Goal: Information Seeking & Learning: Find specific fact

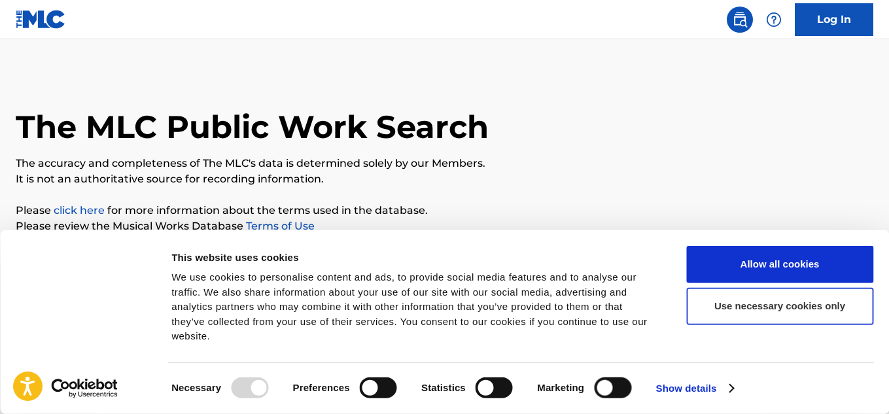
click at [746, 325] on button "Use necessary cookies only" at bounding box center [779, 306] width 187 height 37
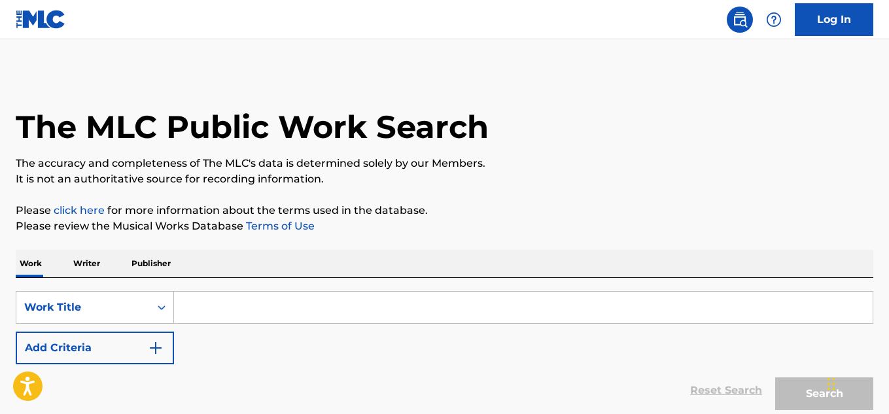
click at [746, 328] on body "Consent Details [#IABV2SETTINGS#] About This website uses cookies We use cookie…" at bounding box center [444, 207] width 889 height 414
drag, startPoint x: 137, startPoint y: 300, endPoint x: 137, endPoint y: 307, distance: 7.8
click at [137, 303] on div "Work Title" at bounding box center [83, 308] width 118 height 16
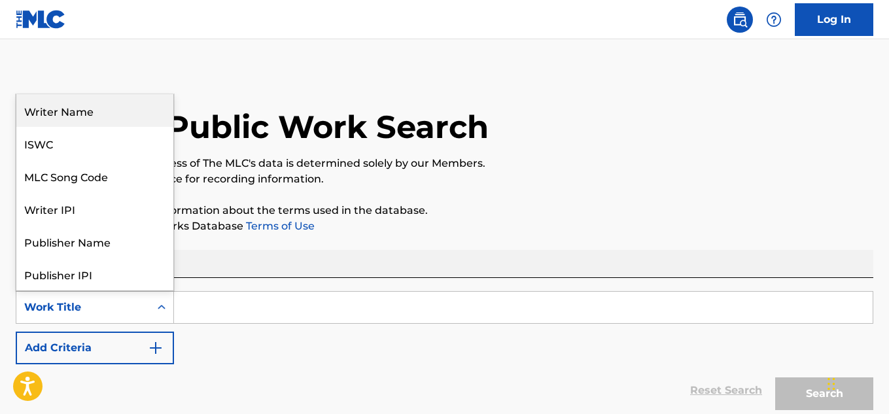
click at [84, 118] on div "Writer Name" at bounding box center [94, 110] width 157 height 33
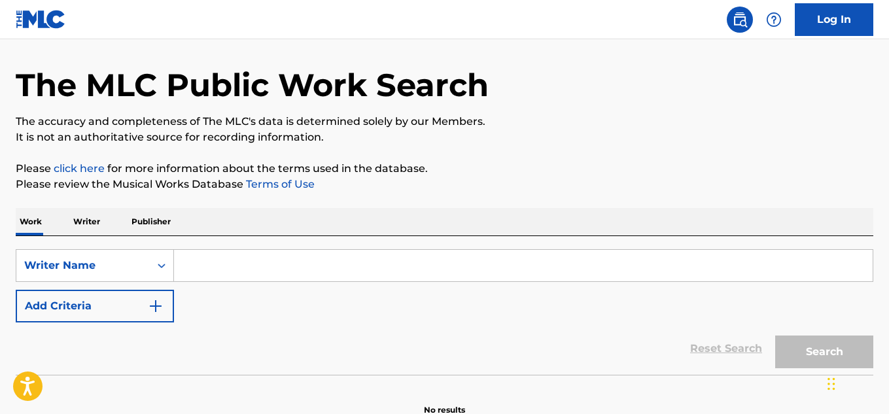
scroll to position [113, 0]
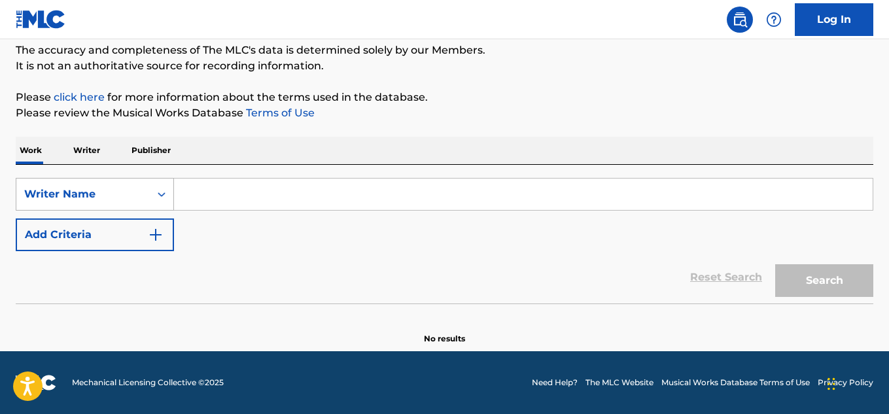
click at [128, 189] on div "Writer Name" at bounding box center [83, 194] width 118 height 16
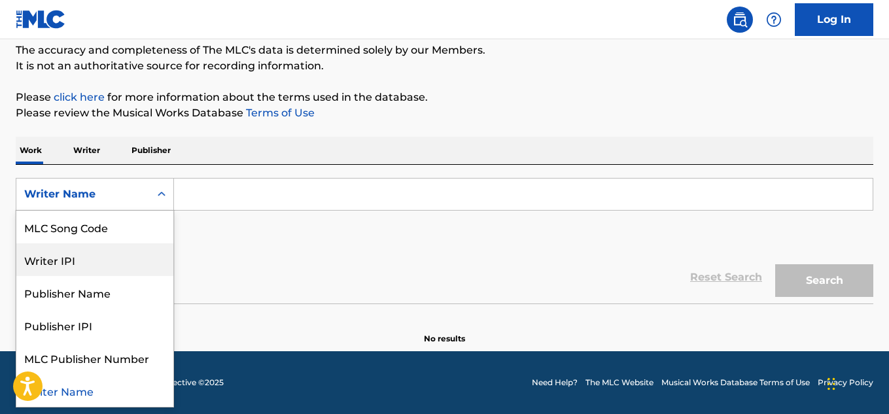
scroll to position [0, 0]
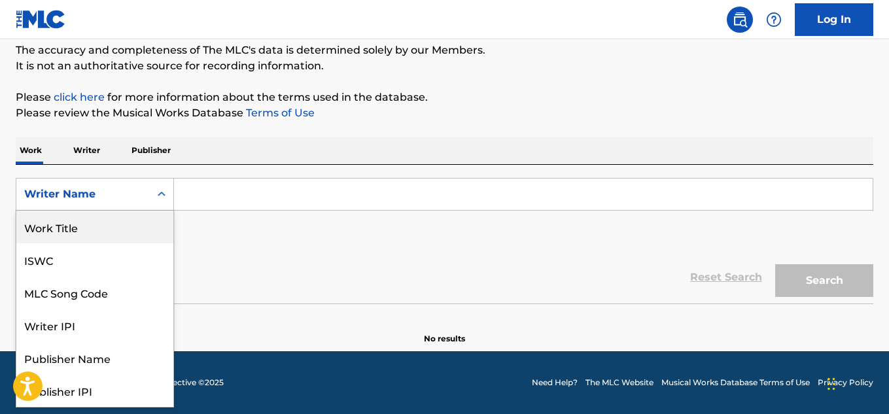
click at [84, 239] on div "Work Title" at bounding box center [94, 227] width 157 height 33
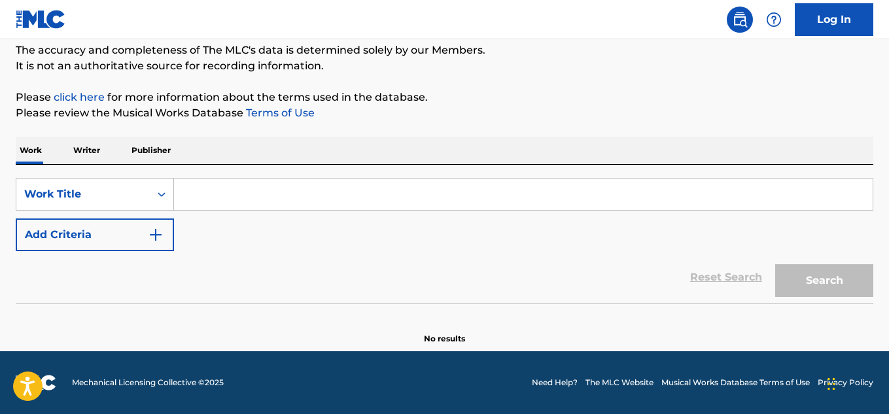
click at [184, 202] on input "Search Form" at bounding box center [523, 194] width 699 height 31
paste input "Beat Switch"
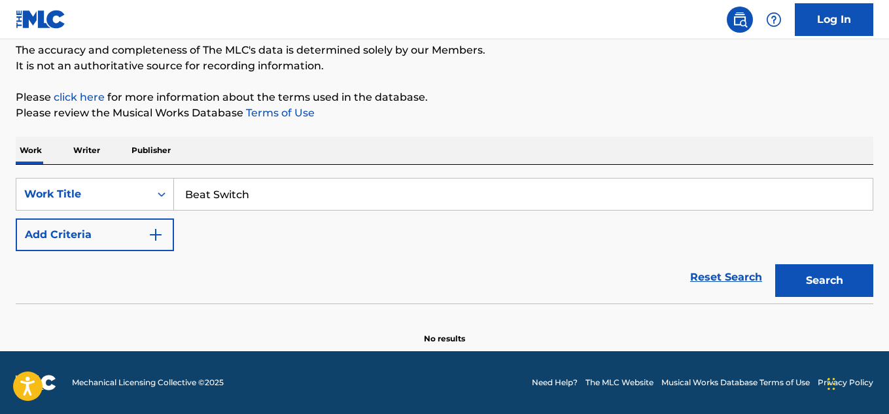
type input "Beat Switch"
click at [137, 229] on button "Add Criteria" at bounding box center [95, 234] width 158 height 33
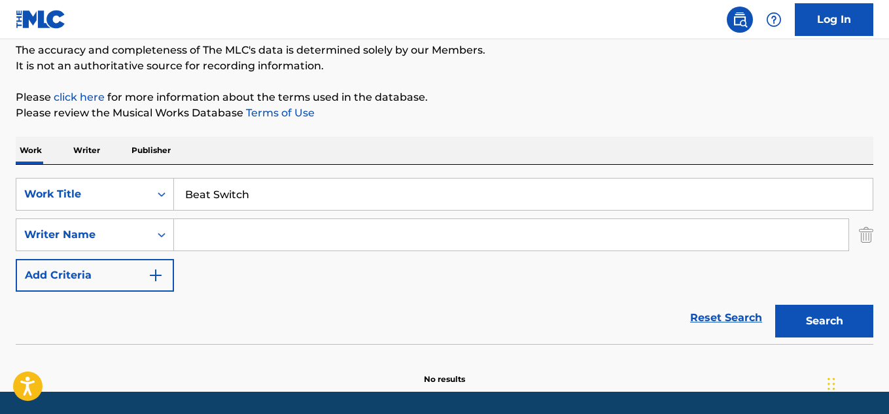
click at [212, 228] on input "Search Form" at bounding box center [511, 234] width 674 height 31
paste input "[PERSON_NAME]"
type input "[PERSON_NAME]"
click at [808, 313] on button "Search" at bounding box center [824, 321] width 98 height 33
drag, startPoint x: 196, startPoint y: 192, endPoint x: 165, endPoint y: 192, distance: 30.1
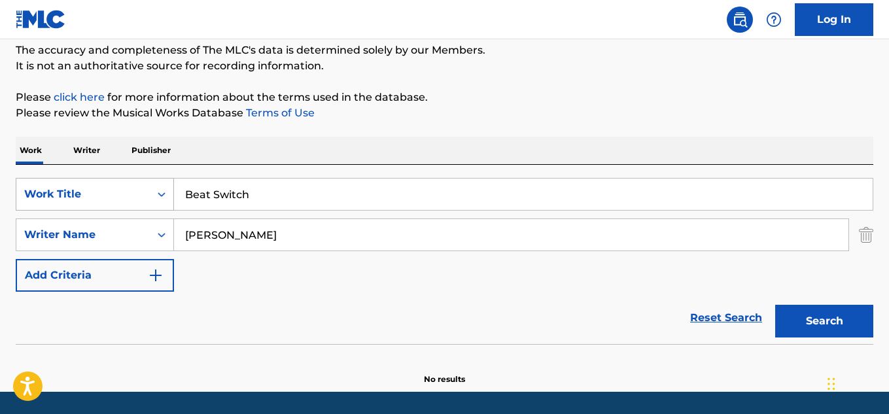
click at [165, 192] on div "SearchWithCriteriaff1ee670-6573-4811-9dca-84b0e0166735 Work Title Beat Switch" at bounding box center [445, 194] width 858 height 33
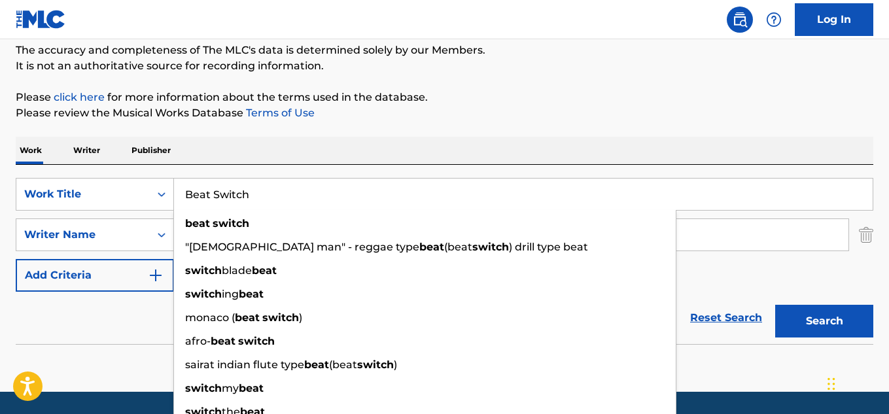
paste input "Sen En Çok Aşksın"
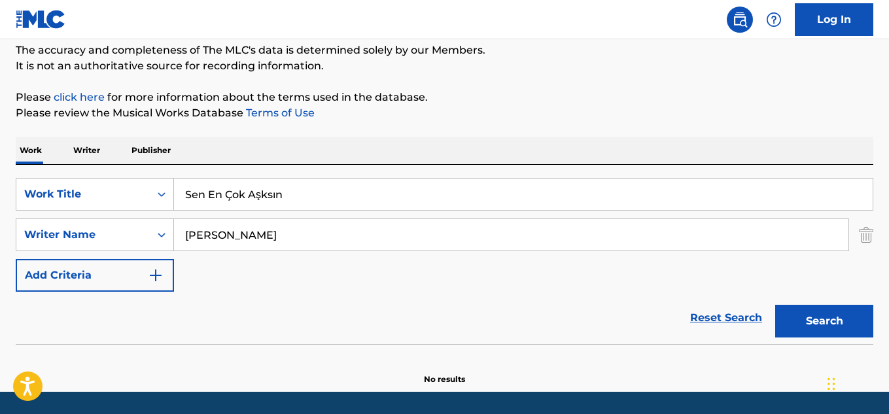
drag, startPoint x: 260, startPoint y: 197, endPoint x: 264, endPoint y: 203, distance: 8.0
click at [261, 199] on input "Sen En Çok Aşksın" at bounding box center [523, 194] width 699 height 31
drag, startPoint x: 232, startPoint y: 196, endPoint x: 238, endPoint y: 207, distance: 12.9
click at [233, 197] on input "Sen En Çok Asksın" at bounding box center [523, 194] width 699 height 31
type input "Sen En cok Asksın"
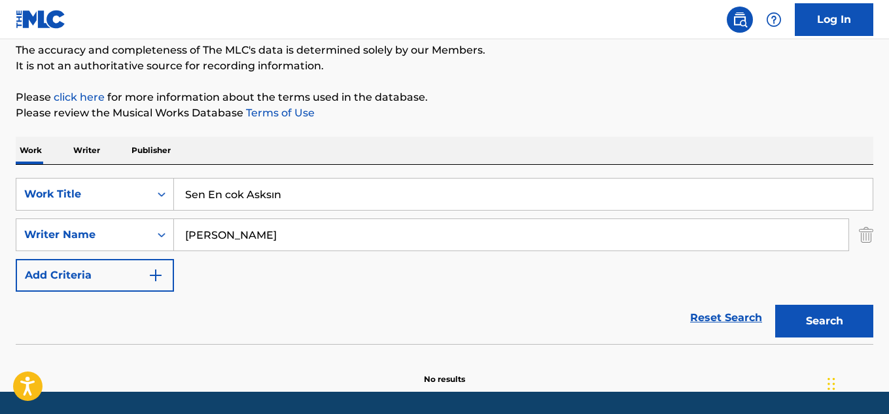
click at [453, 130] on div "The MLC Public Work Search The accuracy and completeness of The MLC's data is d…" at bounding box center [444, 172] width 889 height 426
drag, startPoint x: 255, startPoint y: 228, endPoint x: 92, endPoint y: 224, distance: 162.9
click at [90, 224] on div "SearchWithCriteriaa5d3af5d-0e1d-4bd6-919b-e5436850c894 Writer Name [PERSON_NAME]" at bounding box center [445, 234] width 858 height 33
paste input "[PERSON_NAME]"
type input "[PERSON_NAME]"
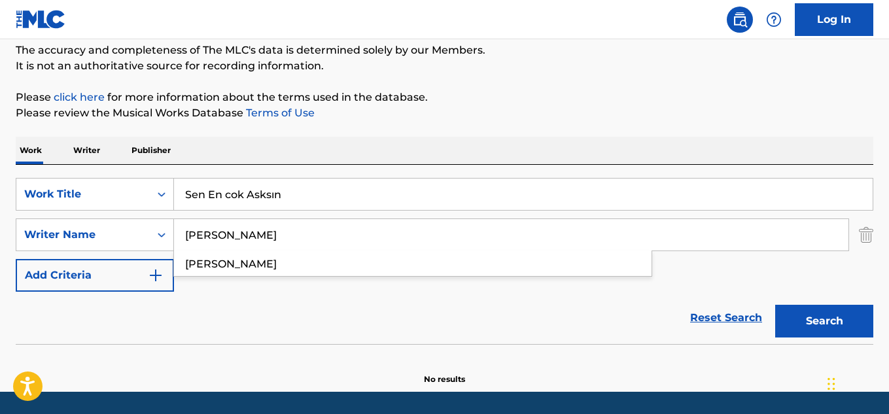
click at [182, 300] on div "Reset Search Search" at bounding box center [445, 318] width 858 height 52
click at [812, 322] on button "Search" at bounding box center [824, 321] width 98 height 33
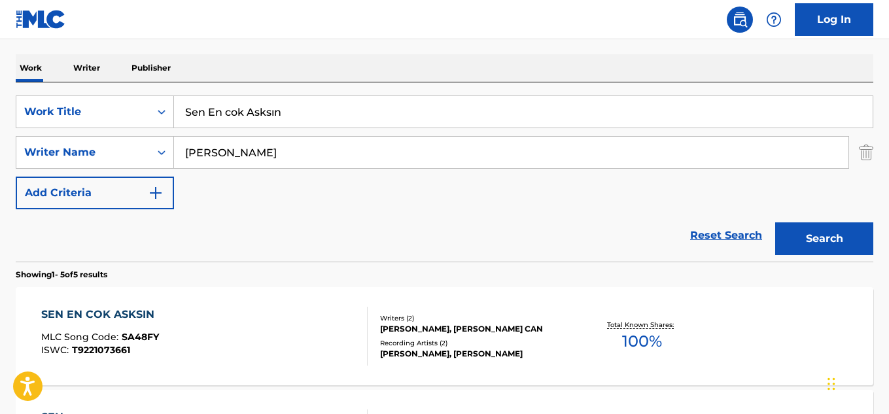
scroll to position [244, 0]
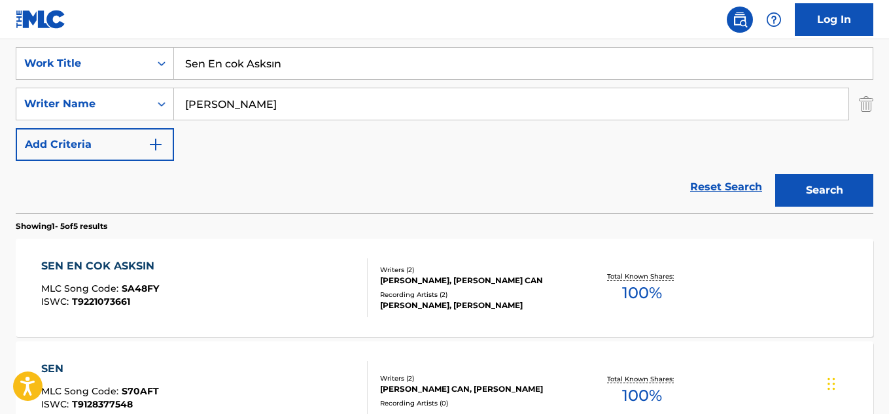
click at [491, 293] on div "Recording Artists ( 2 )" at bounding box center [475, 295] width 191 height 10
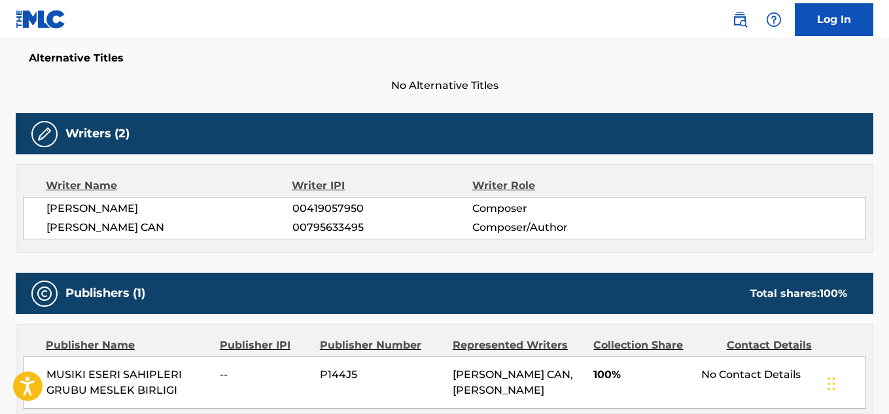
scroll to position [392, 0]
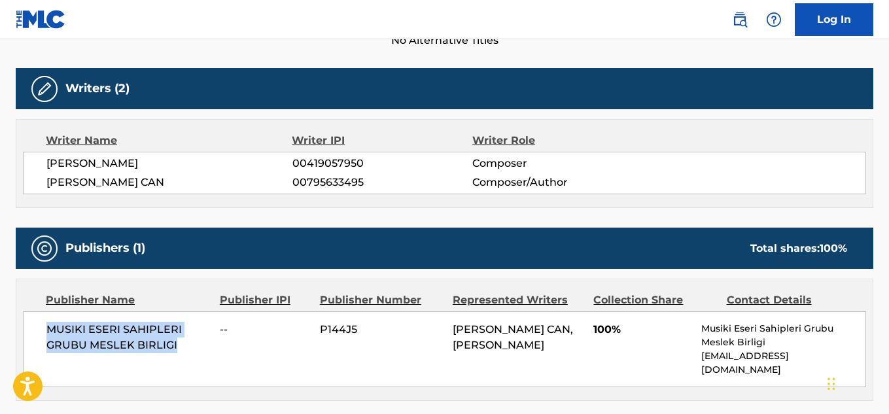
drag, startPoint x: 174, startPoint y: 347, endPoint x: 37, endPoint y: 328, distance: 138.0
click at [36, 327] on div "MUSIKI ESERI SAHIPLERI GRUBU MESLEK BIRLIGI -- P144J5 [PERSON_NAME] CAN, [PERSO…" at bounding box center [444, 349] width 843 height 76
drag, startPoint x: 83, startPoint y: 330, endPoint x: 86, endPoint y: 337, distance: 7.0
copy span "MUSIKI ESERI SAHIPLERI GRUBU MESLEK BIRLIGI"
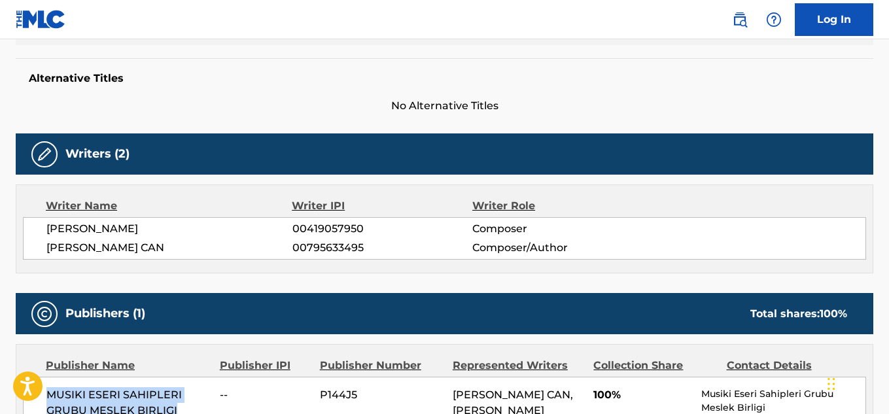
scroll to position [262, 0]
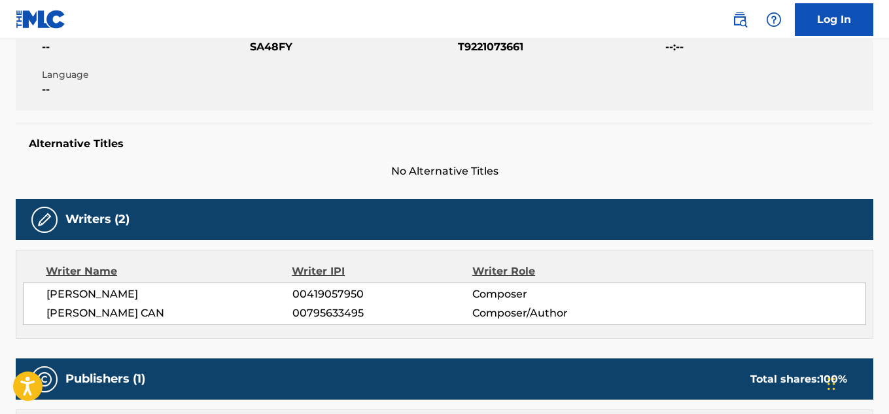
click at [485, 50] on span "T9221073661" at bounding box center [560, 47] width 205 height 16
click at [485, 49] on span "T9221073661" at bounding box center [560, 47] width 205 height 16
click at [485, 46] on span "T9221073661" at bounding box center [560, 47] width 205 height 16
copy span "T9221073661"
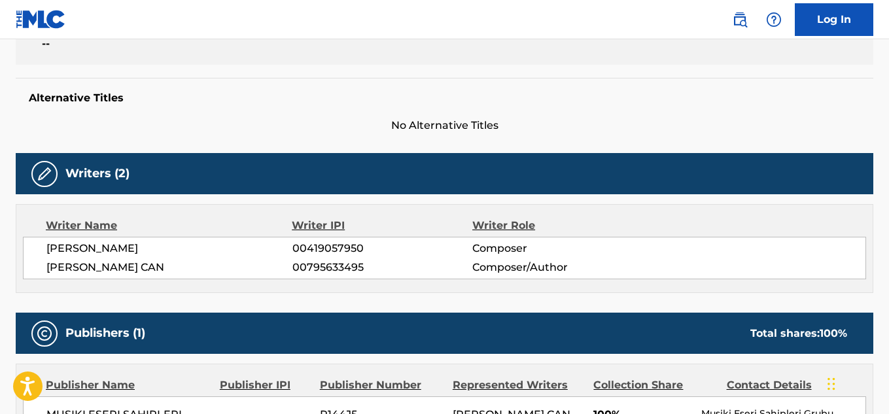
scroll to position [327, 0]
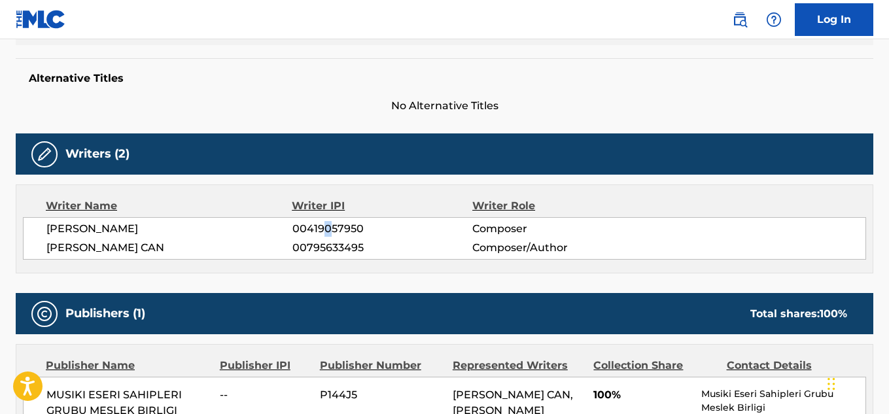
click at [327, 222] on span "00419057950" at bounding box center [382, 229] width 180 height 16
click at [327, 224] on span "00419057950" at bounding box center [382, 229] width 180 height 16
click at [321, 223] on span "00419057950" at bounding box center [382, 229] width 180 height 16
click at [321, 224] on span "00419057950" at bounding box center [382, 229] width 180 height 16
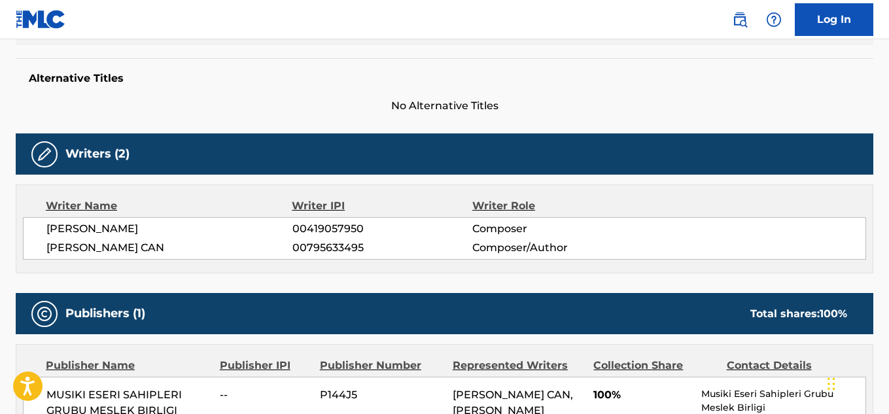
click at [330, 250] on span "00795633495" at bounding box center [382, 248] width 180 height 16
copy span "00795633495"
drag, startPoint x: 158, startPoint y: 243, endPoint x: 44, endPoint y: 247, distance: 113.9
click at [44, 247] on div "[PERSON_NAME] 00419057950 Composer [PERSON_NAME] CAN 00795633495 Composer/Author" at bounding box center [444, 238] width 843 height 43
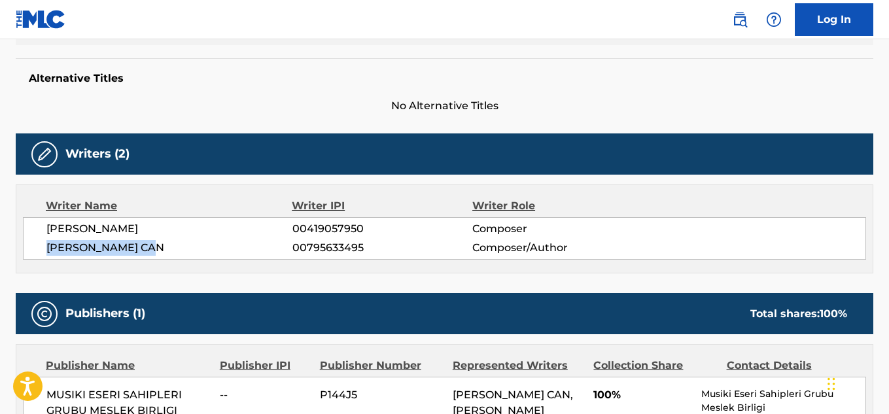
copy span "[PERSON_NAME] CAN"
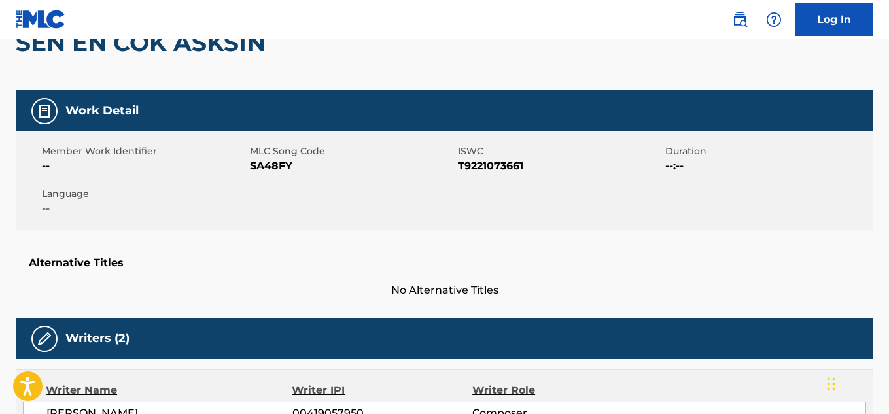
scroll to position [131, 0]
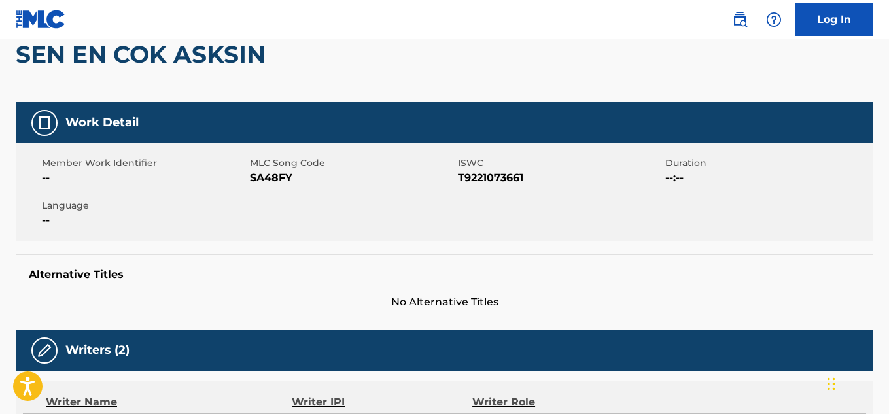
click at [273, 181] on span "SA48FY" at bounding box center [352, 178] width 205 height 16
copy span "SA48FY"
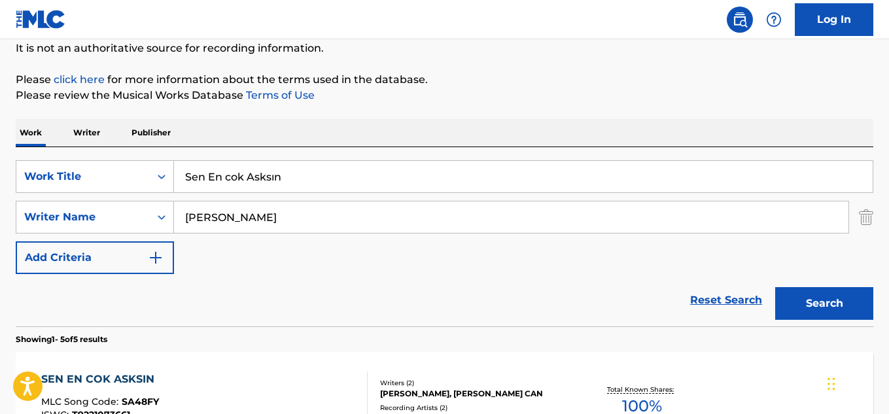
scroll to position [244, 0]
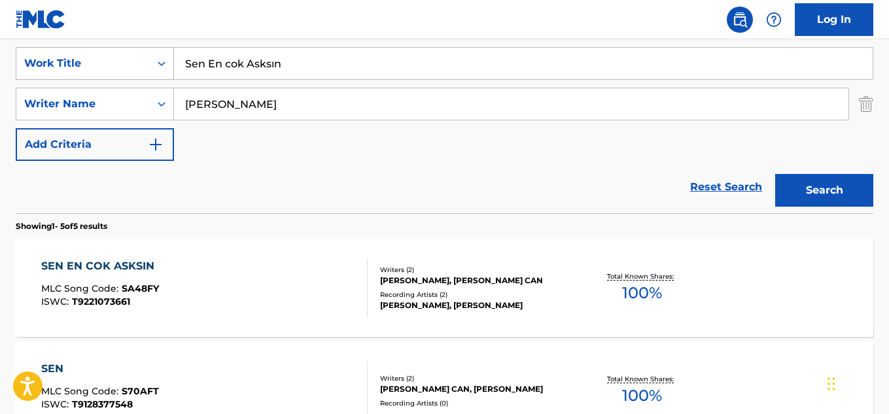
drag, startPoint x: 288, startPoint y: 62, endPoint x: 139, endPoint y: 62, distance: 148.5
click at [139, 62] on div "SearchWithCriteriaff1ee670-6573-4811-9dca-84b0e0166735 Work Title Sen En cok As…" at bounding box center [445, 63] width 858 height 33
paste input "Zyo"
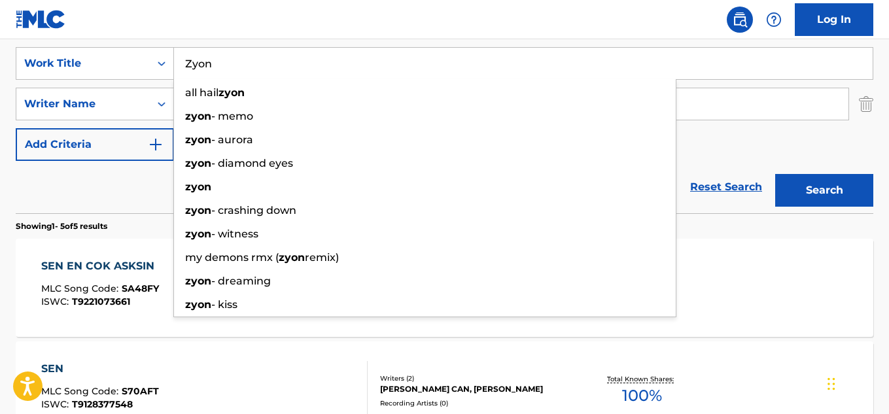
type input "Zyon"
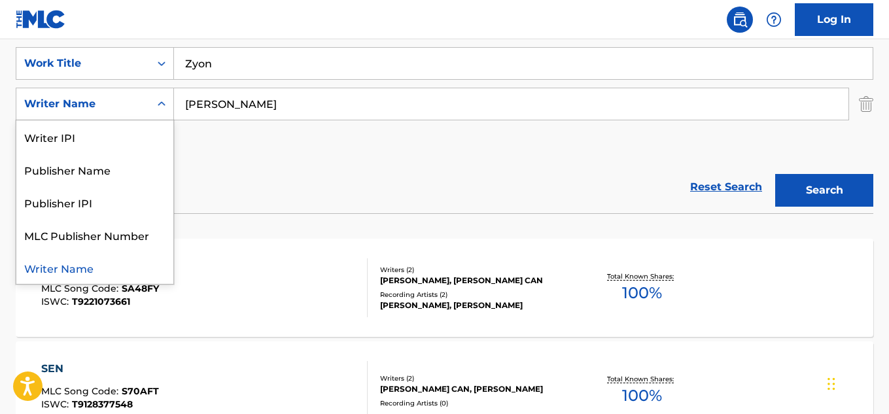
click at [131, 116] on div "Writer Name" at bounding box center [82, 104] width 133 height 25
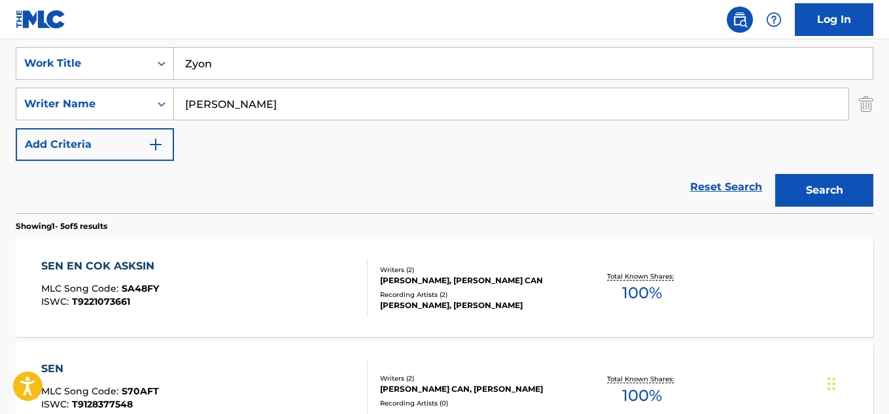
click at [257, 101] on input "[PERSON_NAME]" at bounding box center [511, 103] width 674 height 31
click at [259, 101] on input "[PERSON_NAME]" at bounding box center [511, 103] width 674 height 31
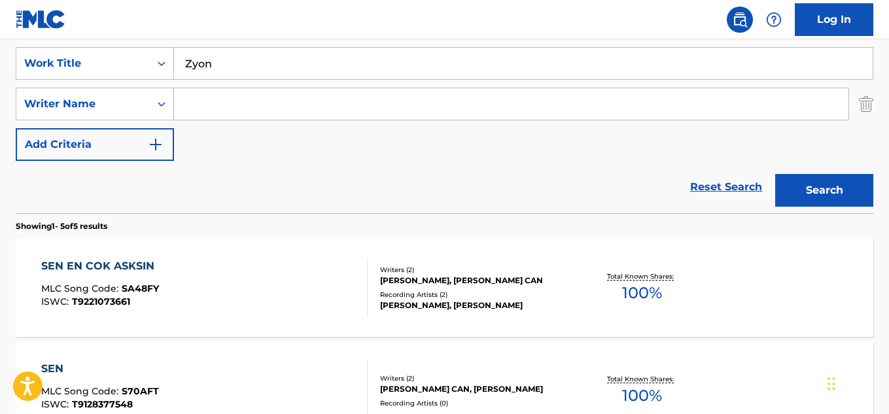
paste input "Contra"
click at [281, 218] on section "Showing 1 - 5 of 5 results" at bounding box center [445, 222] width 858 height 19
click at [795, 205] on button "Search" at bounding box center [824, 190] width 98 height 33
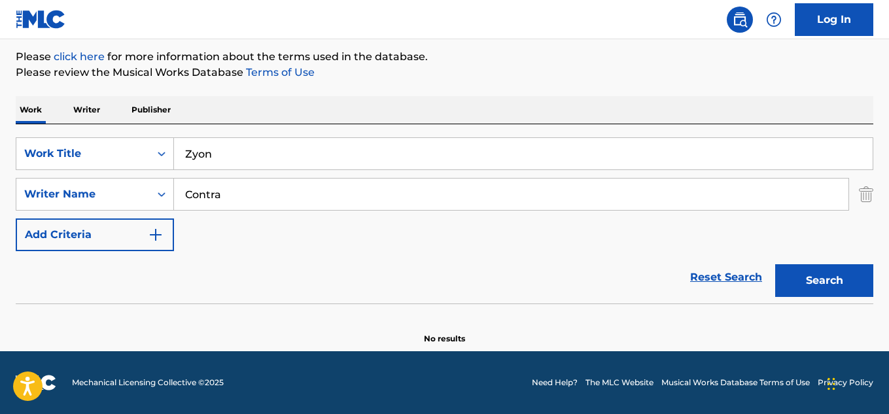
scroll to position [154, 0]
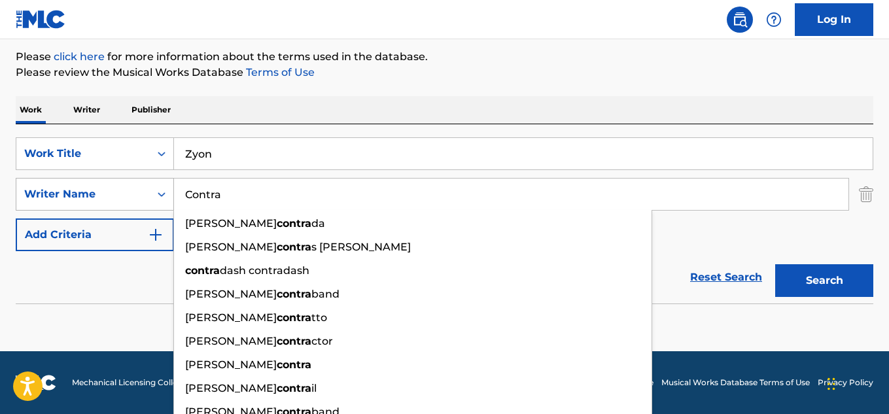
drag, startPoint x: 231, startPoint y: 201, endPoint x: 154, endPoint y: 201, distance: 76.5
click at [147, 201] on div "SearchWithCriteriaa5d3af5d-0e1d-4bd6-919b-e5436850c894 Writer Name Contra [PERS…" at bounding box center [445, 194] width 858 height 33
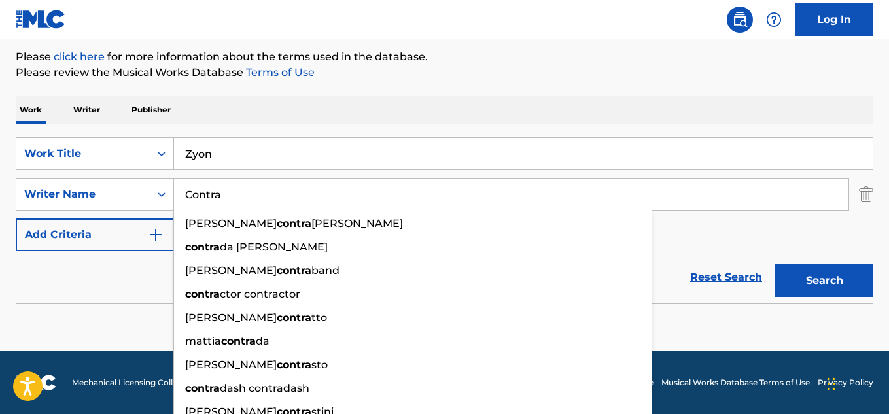
paste input "TERZI CAGDAS"
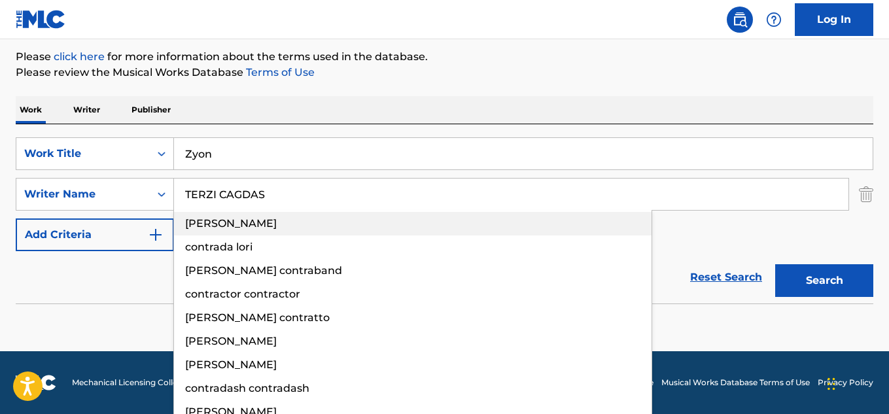
type input "TERZI CAGDAS"
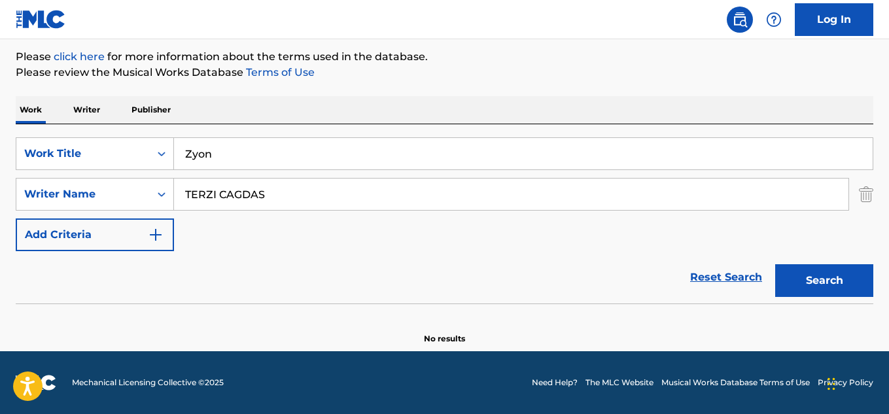
click at [110, 265] on div "Reset Search Search" at bounding box center [445, 277] width 858 height 52
drag, startPoint x: 854, startPoint y: 279, endPoint x: 846, endPoint y: 277, distance: 7.3
click at [853, 279] on button "Search" at bounding box center [824, 280] width 98 height 33
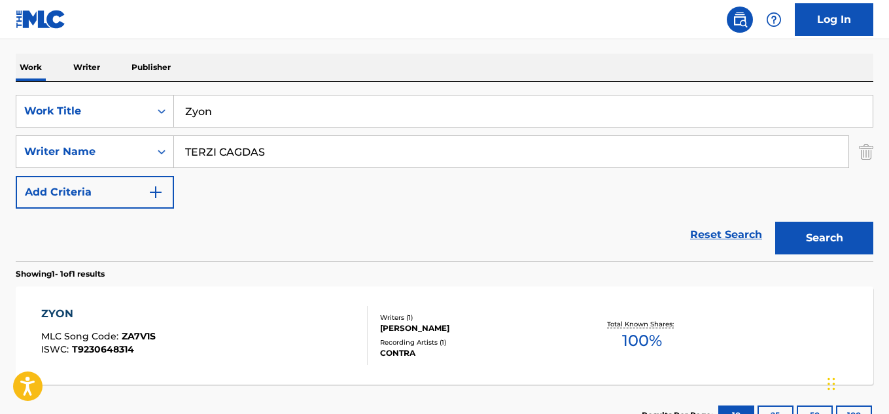
scroll to position [219, 0]
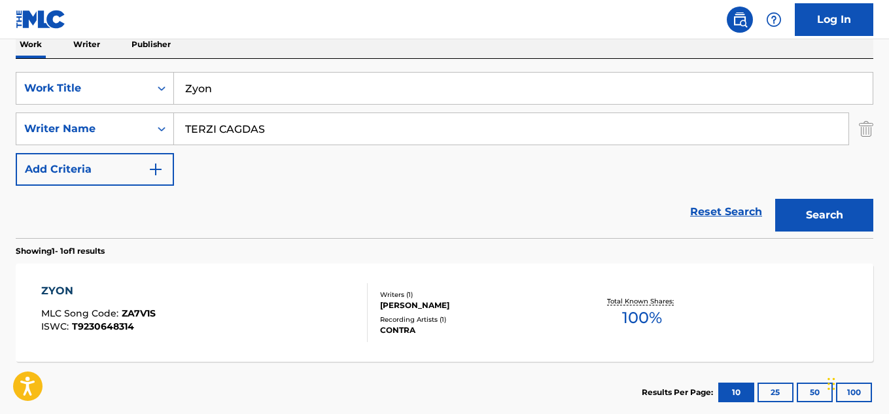
click at [485, 317] on div "Recording Artists ( 1 )" at bounding box center [475, 320] width 191 height 10
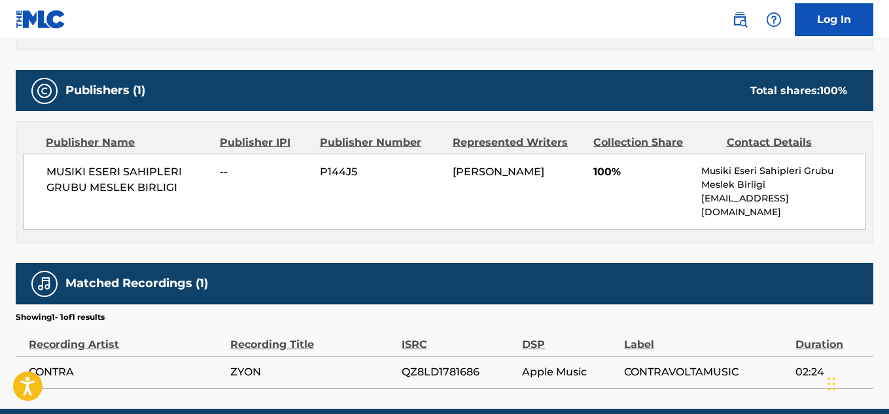
scroll to position [519, 0]
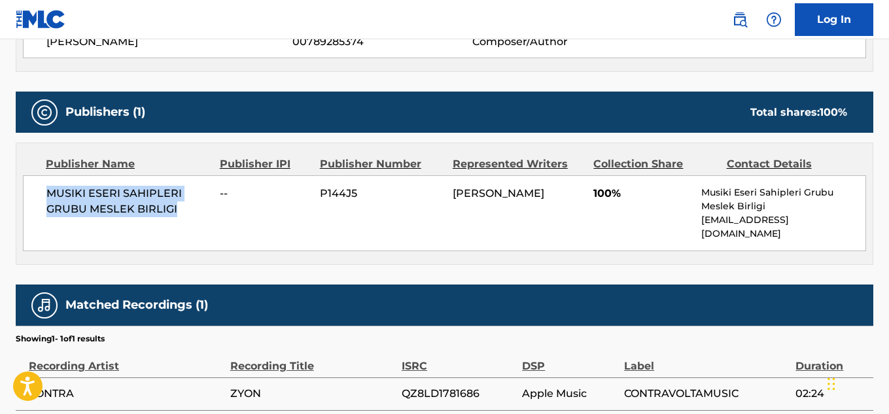
drag, startPoint x: 186, startPoint y: 209, endPoint x: 58, endPoint y: 198, distance: 128.7
click at [43, 196] on div "MUSIKI ESERI SAHIPLERI GRUBU MESLEK BIRLIGI -- P144J5 [PERSON_NAME] 100% Musiki…" at bounding box center [444, 213] width 843 height 76
copy span "MUSIKI ESERI SAHIPLERI GRUBU MESLEK BIRLIGI"
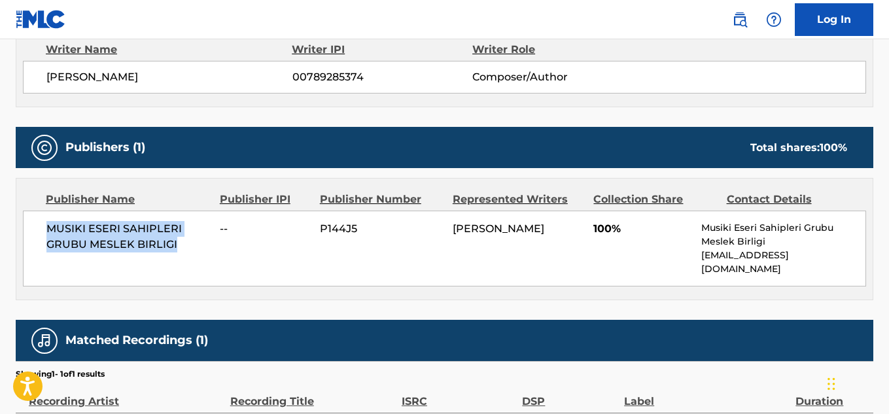
scroll to position [453, 0]
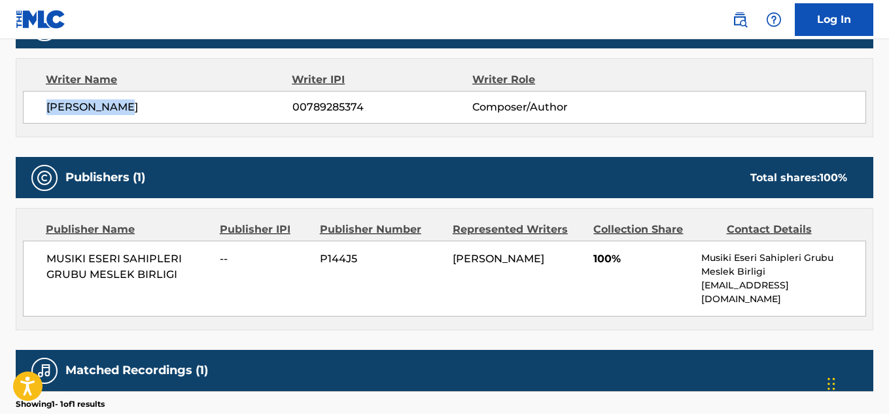
drag, startPoint x: 139, startPoint y: 99, endPoint x: 37, endPoint y: 103, distance: 102.7
click at [37, 103] on div "[PERSON_NAME] 00789285374 Composer/Author" at bounding box center [444, 107] width 843 height 33
copy span "[PERSON_NAME]"
click at [346, 111] on span "00789285374" at bounding box center [382, 107] width 180 height 16
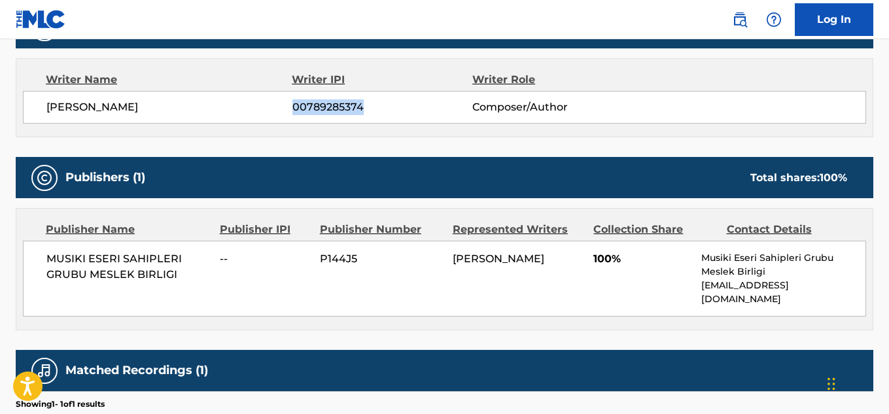
copy span "00789285374"
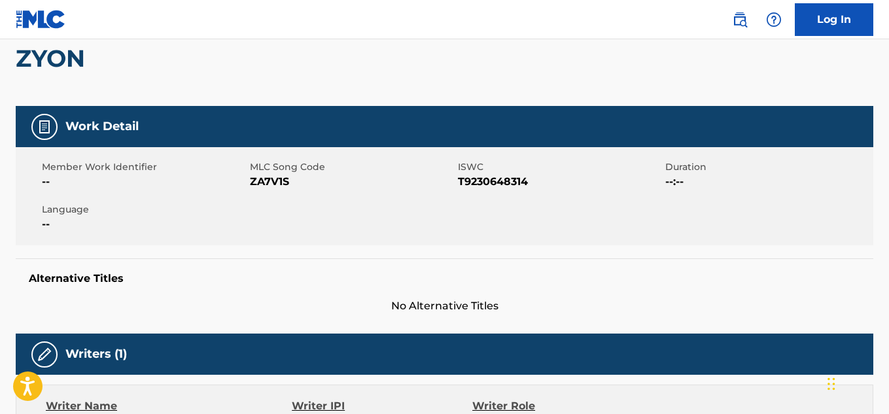
scroll to position [126, 0]
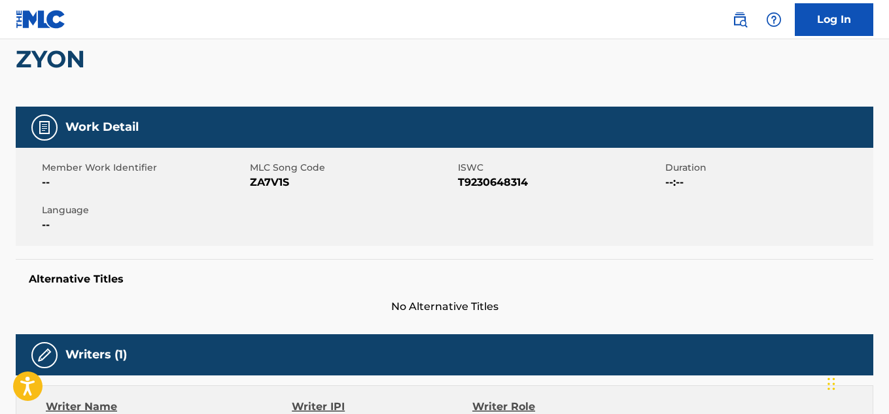
click at [485, 188] on span "T9230648314" at bounding box center [560, 183] width 205 height 16
click at [485, 184] on span "T9230648314" at bounding box center [560, 183] width 205 height 16
click at [485, 183] on span "T9230648314" at bounding box center [560, 183] width 205 height 16
copy span "T9230648314"
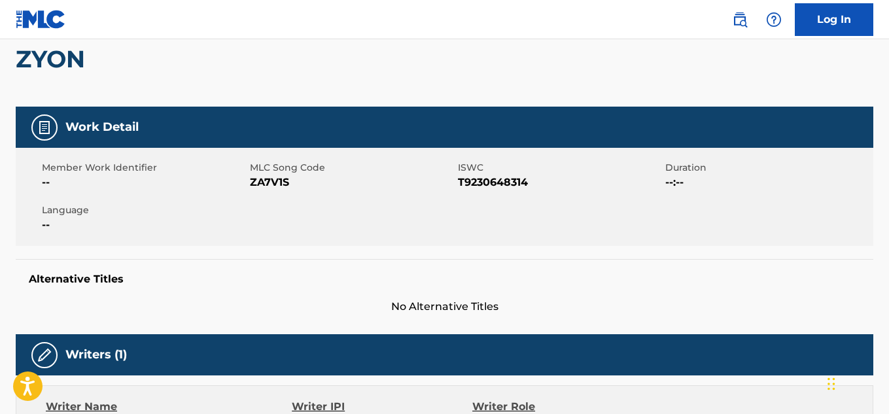
click at [266, 182] on span "ZA7V1S" at bounding box center [352, 183] width 205 height 16
copy span "ZA7V1S"
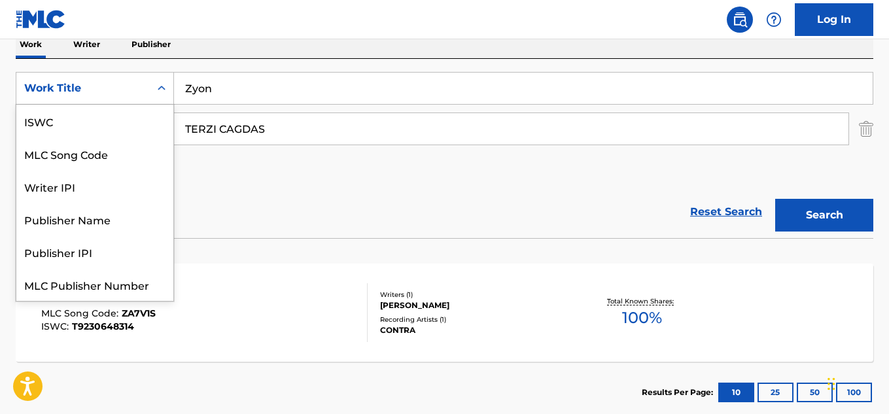
click at [83, 89] on div "Work Title" at bounding box center [83, 88] width 118 height 16
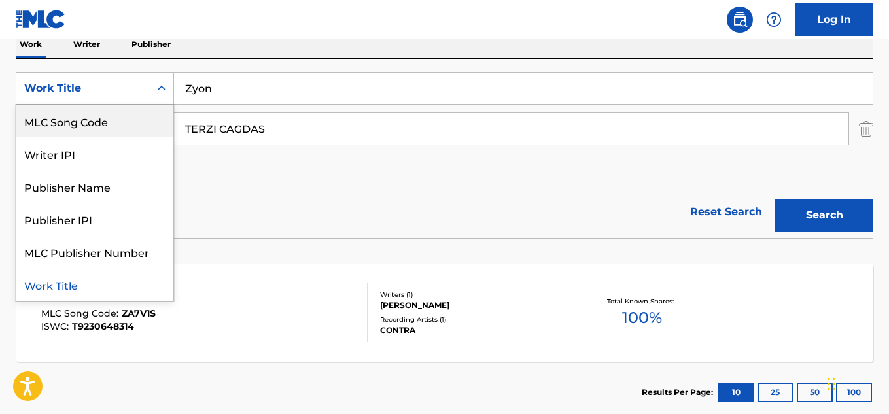
click at [862, 134] on img "Search Form" at bounding box center [866, 129] width 14 height 33
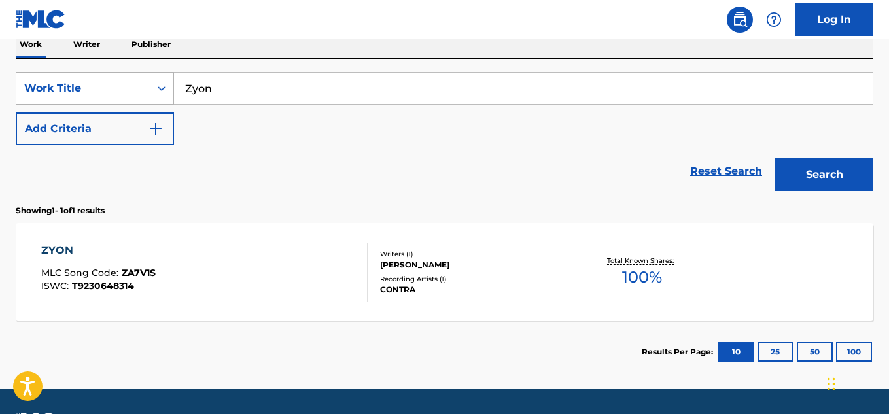
click at [101, 95] on div "Work Title" at bounding box center [83, 88] width 118 height 16
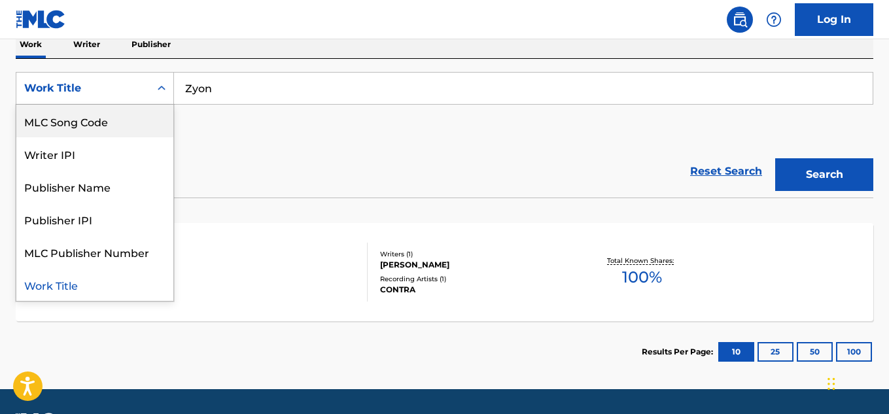
scroll to position [0, 0]
click at [84, 131] on div "Writer Name" at bounding box center [94, 121] width 157 height 33
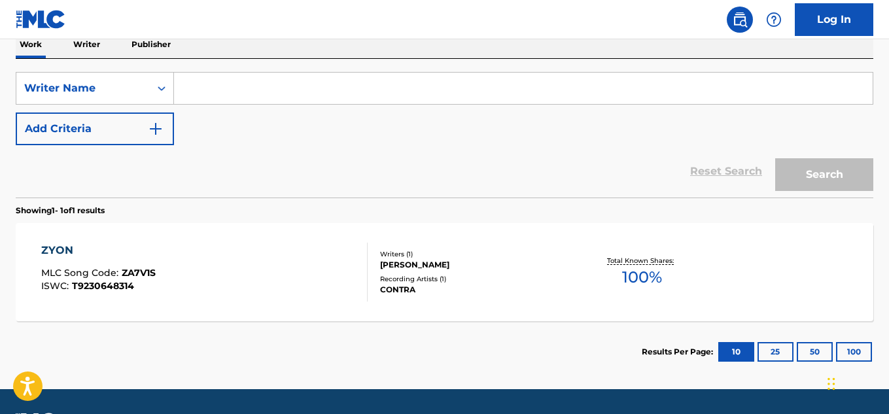
click at [232, 92] on input "Search Form" at bounding box center [523, 88] width 699 height 31
paste input "[PERSON_NAME]"
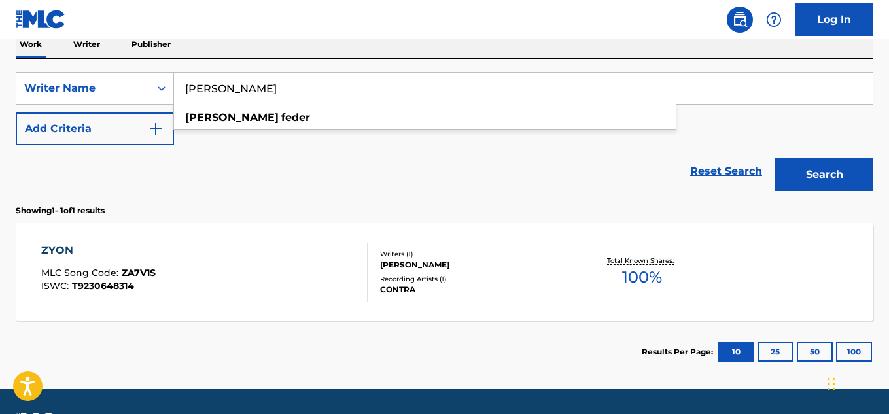
type input "[PERSON_NAME]"
click at [821, 189] on button "Search" at bounding box center [824, 174] width 98 height 33
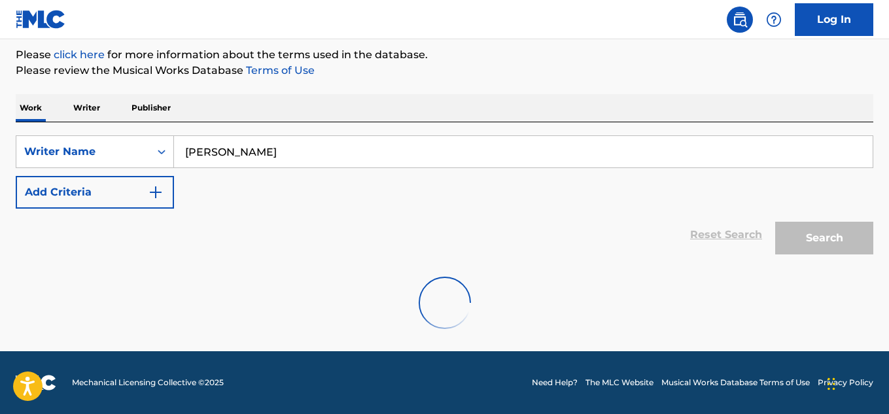
scroll to position [156, 0]
